Goal: Transaction & Acquisition: Purchase product/service

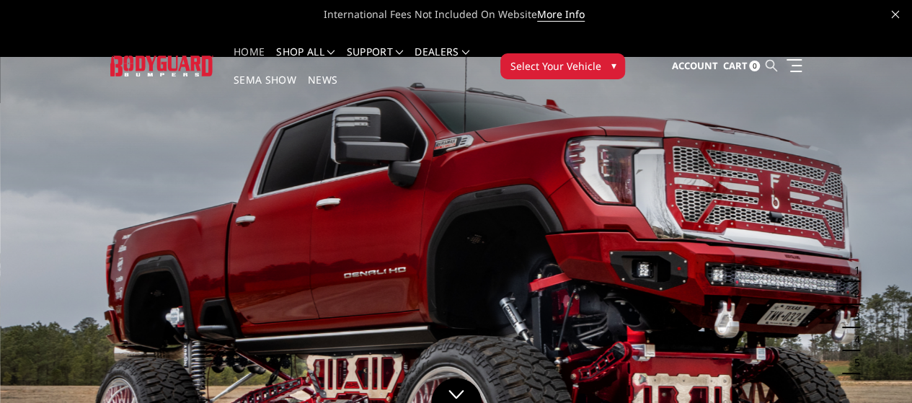
click at [776, 60] on icon at bounding box center [771, 66] width 12 height 12
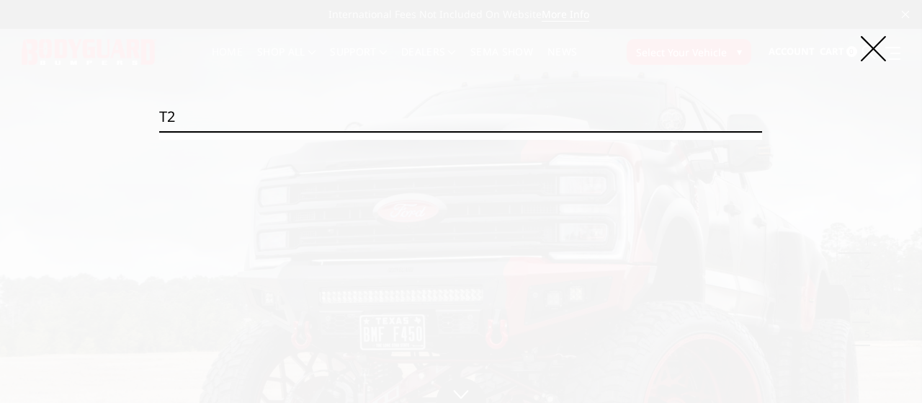
type input "t2"
click at [763, 131] on input "Search" at bounding box center [763, 131] width 1 height 1
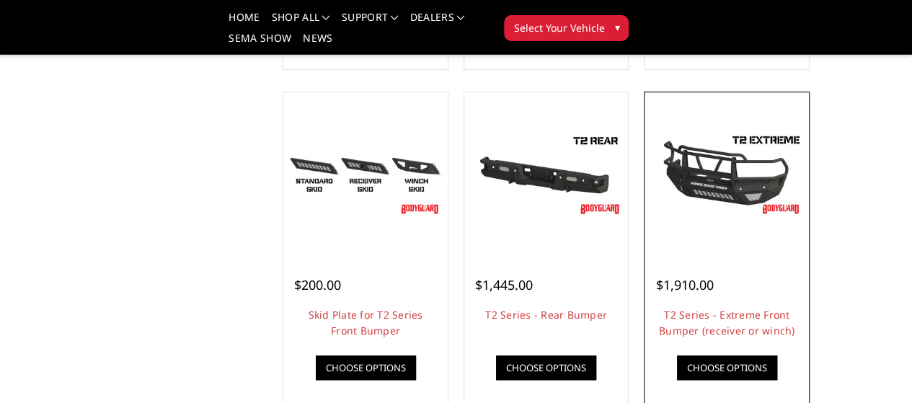
scroll to position [649, 0]
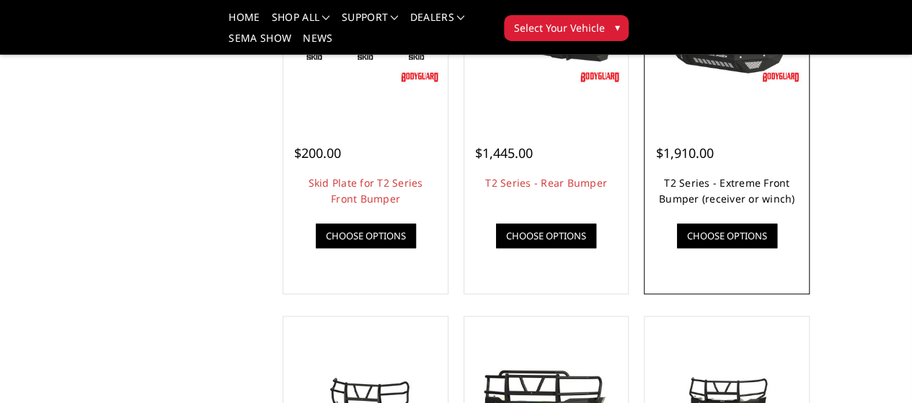
click at [795, 205] on link "T2 Series - Extreme Front Bumper (receiver or winch)" at bounding box center [727, 191] width 136 height 30
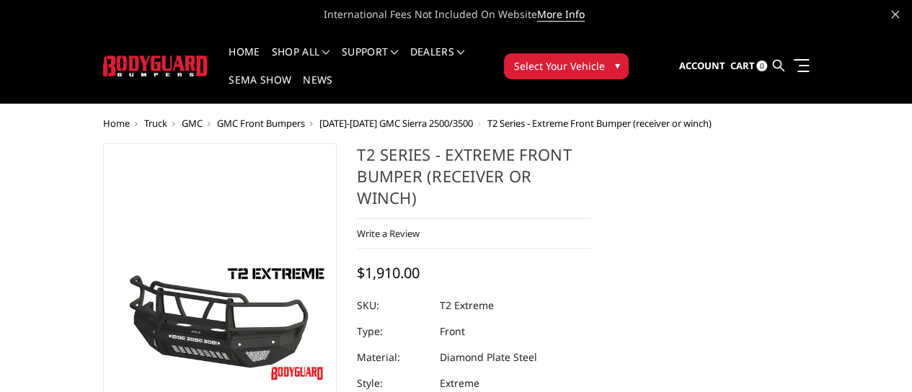
click at [182, 117] on span "GMC" at bounding box center [192, 123] width 21 height 13
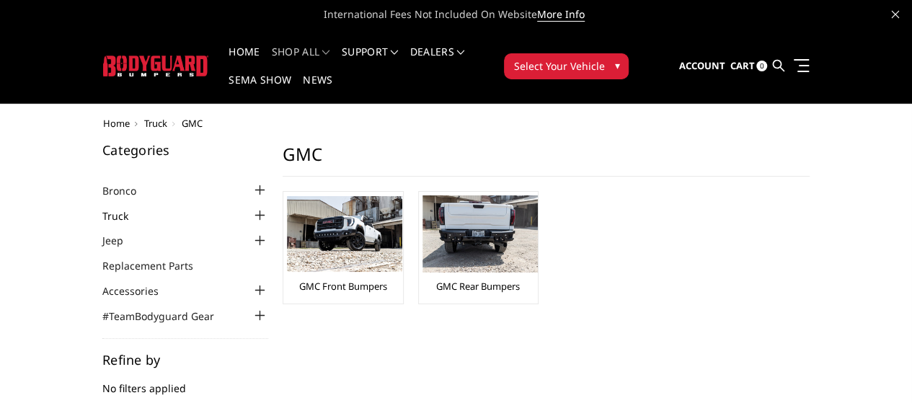
click at [102, 208] on link "Truck" at bounding box center [124, 215] width 44 height 15
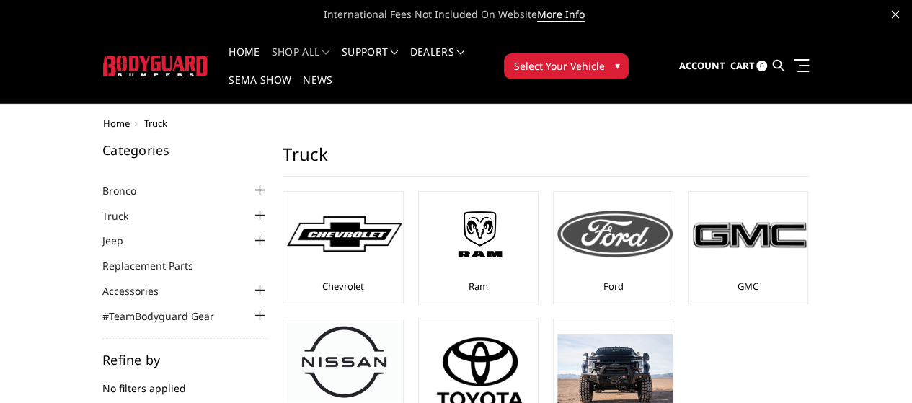
click at [557, 215] on img at bounding box center [614, 233] width 115 height 46
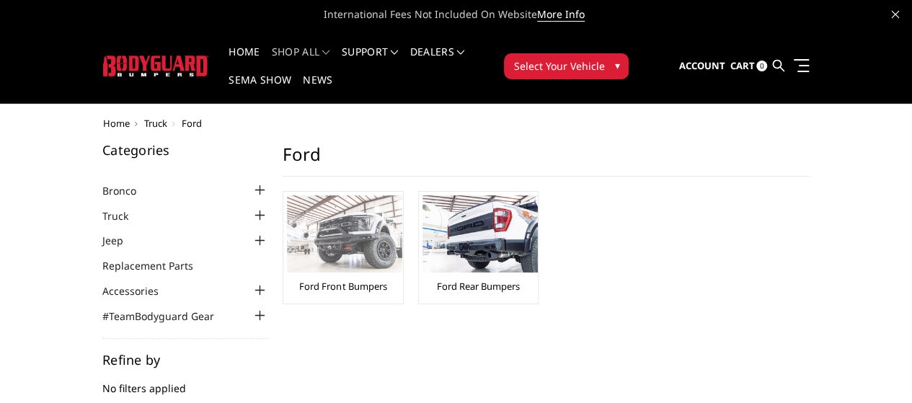
click at [287, 213] on img at bounding box center [344, 233] width 115 height 77
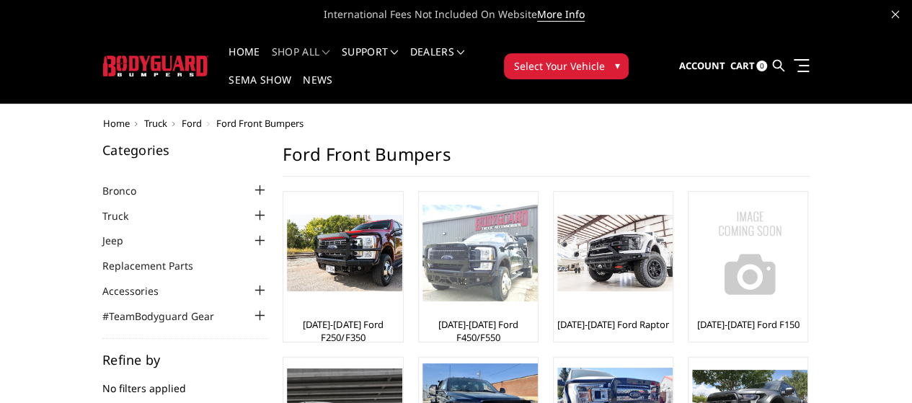
click at [422, 260] on img at bounding box center [479, 253] width 115 height 97
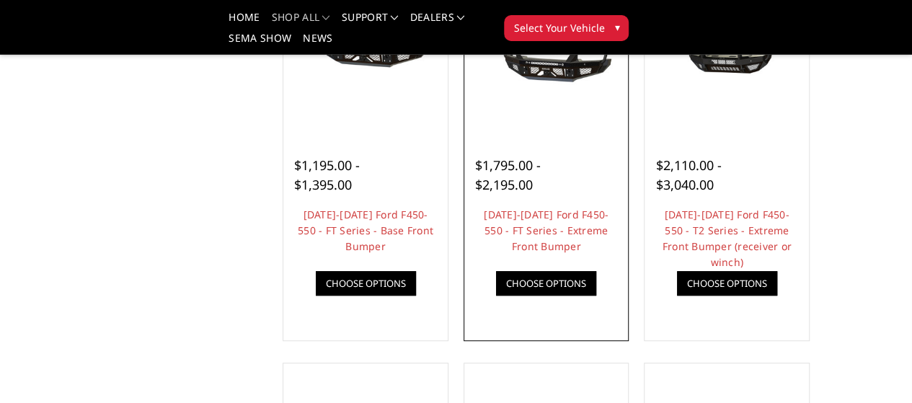
scroll to position [360, 0]
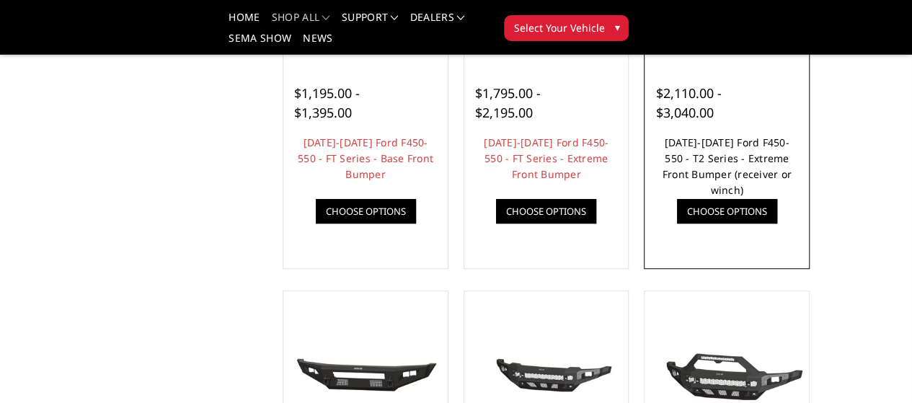
click at [786, 197] on link "2023-2025 Ford F450-550 - T2 Series - Extreme Front Bumper (receiver or winch)" at bounding box center [726, 165] width 129 height 61
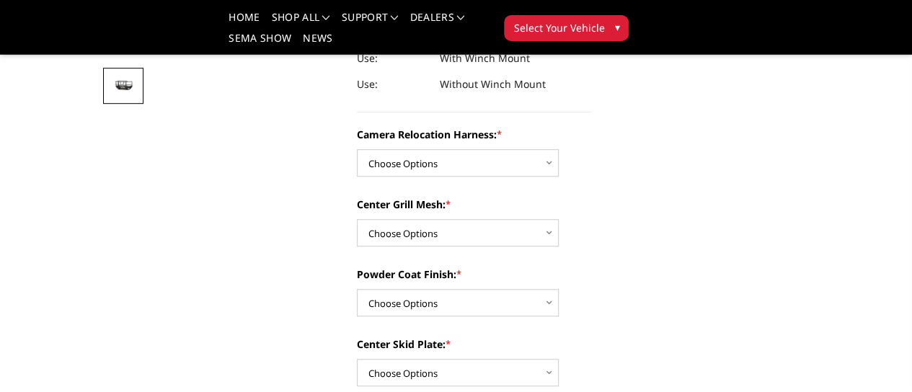
scroll to position [432, 0]
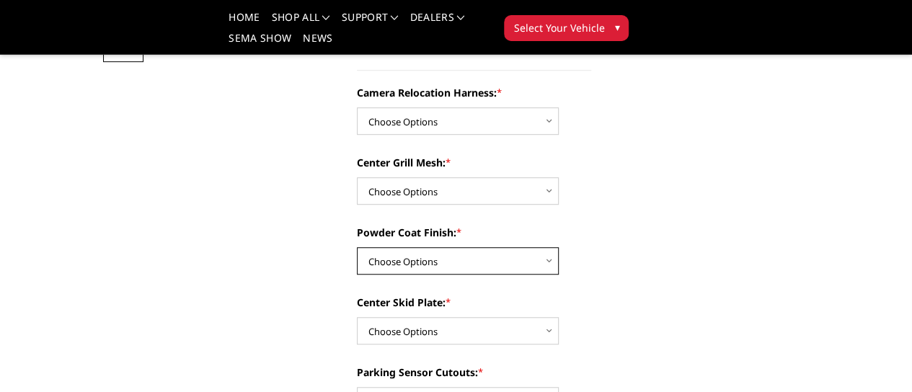
click at [419, 247] on select "Choose Options Textured Black Powder Coat Gloss Black Powder Coat Bare Metal" at bounding box center [458, 260] width 202 height 27
select select "3761"
click at [357, 247] on select "Choose Options Textured Black Powder Coat Gloss Black Powder Coat Bare Metal" at bounding box center [458, 260] width 202 height 27
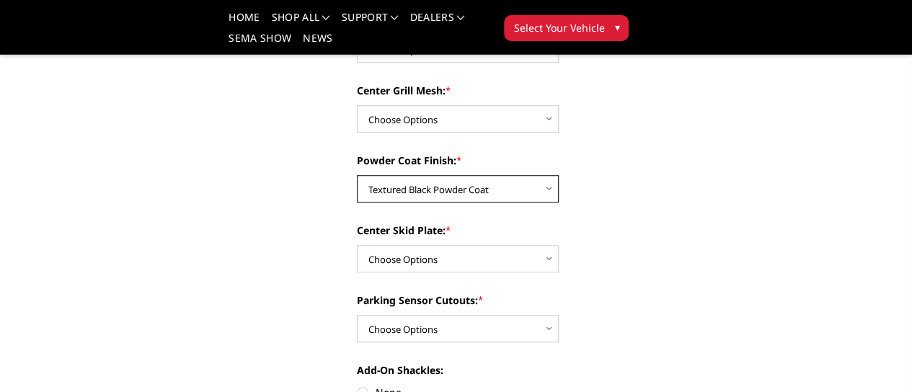
scroll to position [360, 0]
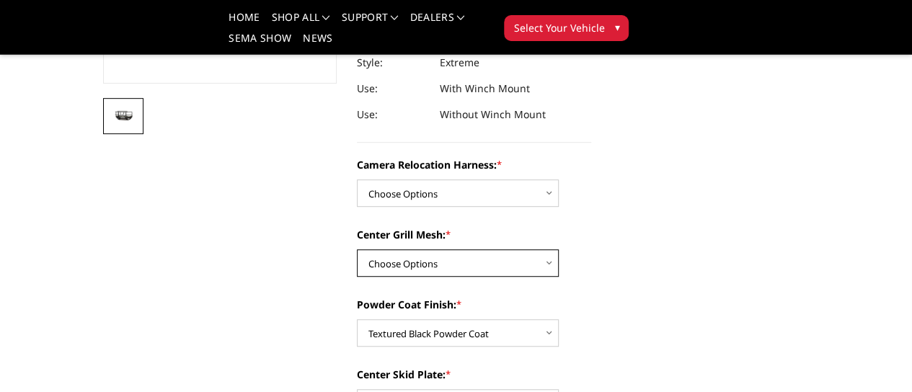
click at [391, 249] on select "Choose Options Without expanded metal With expanded metal" at bounding box center [458, 262] width 202 height 27
select select "3763"
click at [357, 249] on select "Choose Options Without expanded metal With expanded metal" at bounding box center [458, 262] width 202 height 27
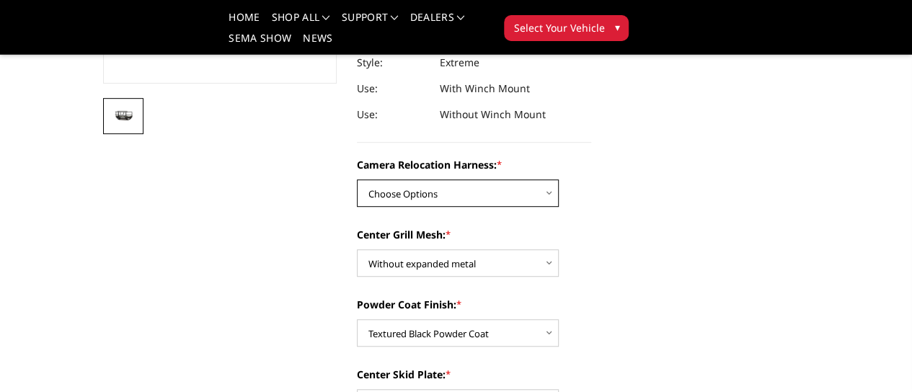
click at [415, 179] on select "Choose Options Without camera harness With camera harness" at bounding box center [458, 192] width 202 height 27
select select "3765"
click at [357, 179] on select "Choose Options Without camera harness With camera harness" at bounding box center [458, 192] width 202 height 27
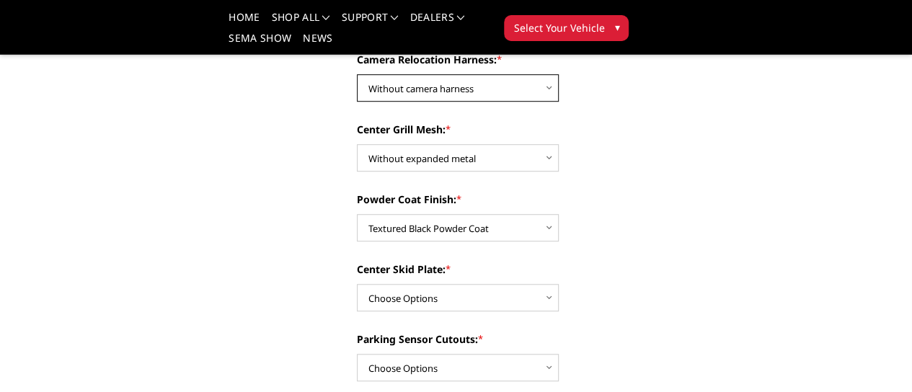
scroll to position [504, 0]
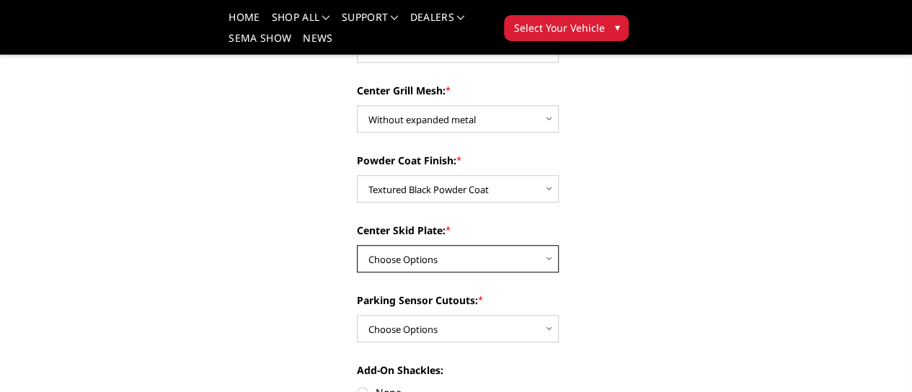
click at [417, 245] on select "Choose Options Winch Mount Skid Plate Standard Skid Plate (included) 2" Receive…" at bounding box center [458, 258] width 202 height 27
select select "3757"
click at [357, 245] on select "Choose Options Winch Mount Skid Plate Standard Skid Plate (included) 2" Receive…" at bounding box center [458, 258] width 202 height 27
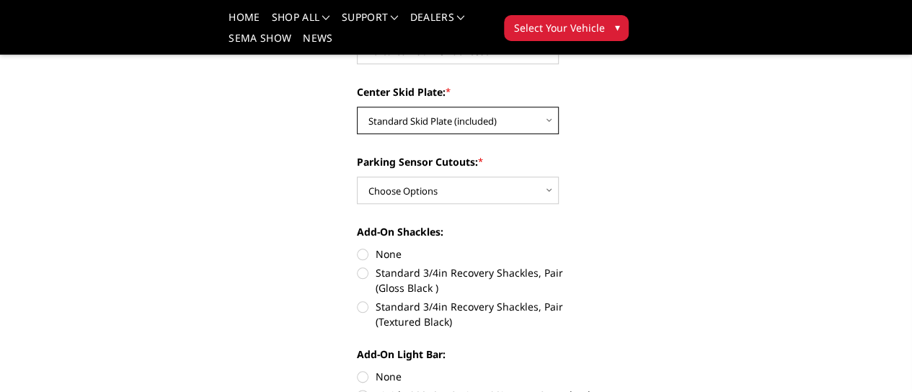
scroll to position [649, 0]
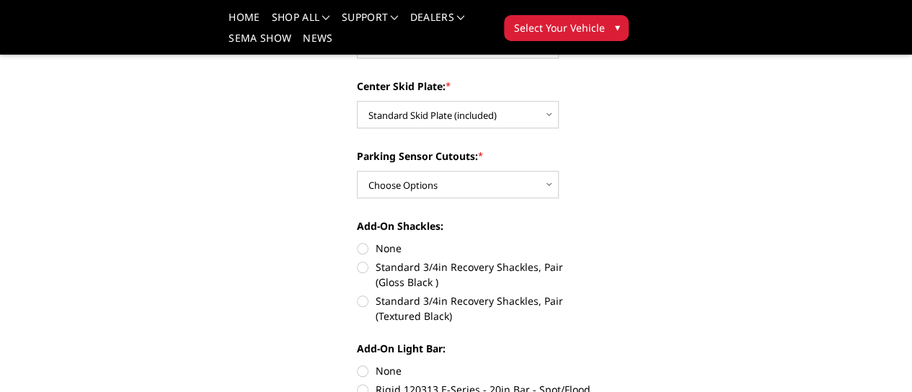
drag, startPoint x: 360, startPoint y: 217, endPoint x: 361, endPoint y: 230, distance: 13.0
click at [360, 241] on label "None" at bounding box center [474, 248] width 234 height 15
click at [357, 241] on input "None" at bounding box center [357, 241] width 1 height 1
radio input "true"
click at [357, 363] on label "None" at bounding box center [474, 370] width 234 height 15
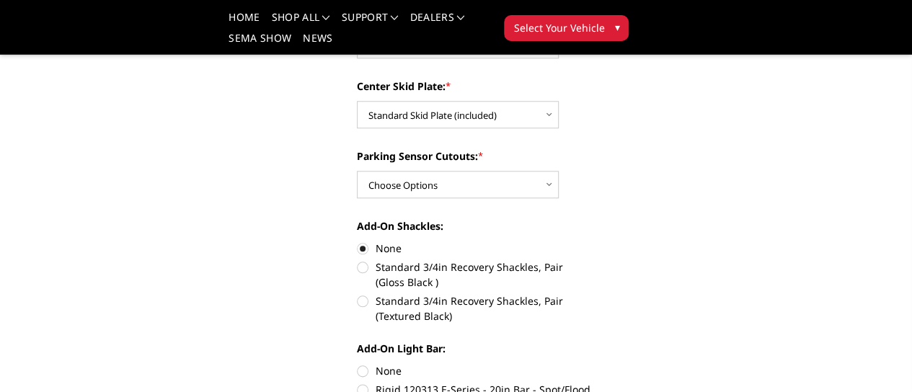
click at [357, 363] on input "None" at bounding box center [357, 363] width 1 height 1
radio input "true"
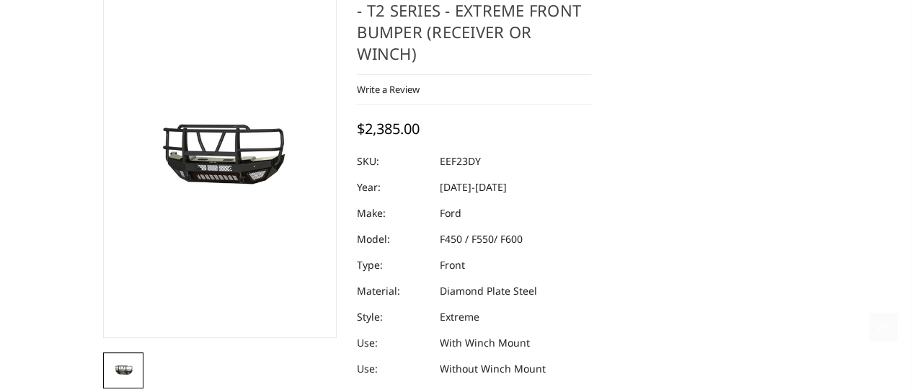
scroll to position [0, 0]
